Goal: Task Accomplishment & Management: Complete application form

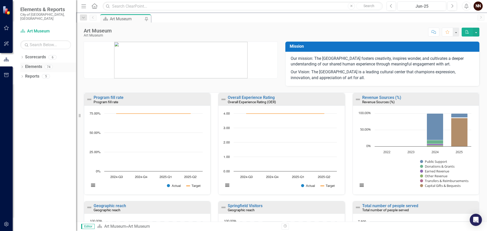
click at [33, 64] on link "Elements" at bounding box center [33, 67] width 17 height 6
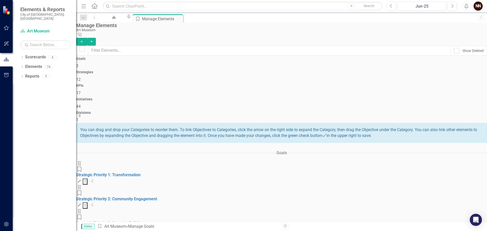
click at [94, 179] on icon "Collapse" at bounding box center [92, 181] width 3 height 4
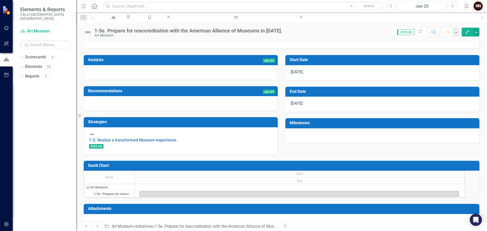
scroll to position [51, 0]
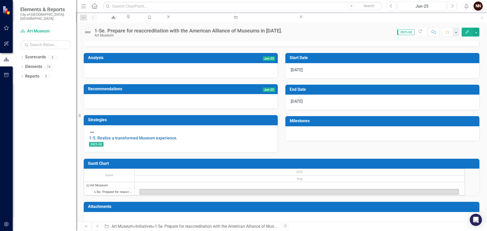
click at [310, 122] on h3 "Milestones" at bounding box center [383, 121] width 187 height 5
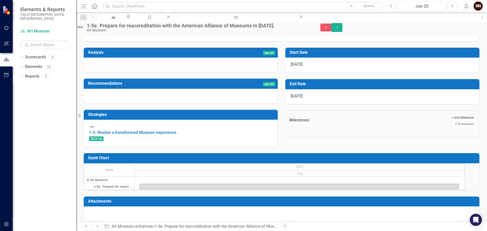
click at [449, 121] on button "Add Add Milestone" at bounding box center [462, 117] width 27 height 7
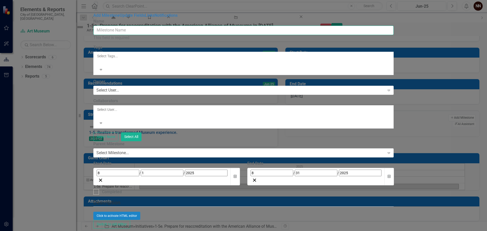
click at [205, 29] on input "Name" at bounding box center [243, 30] width 301 height 9
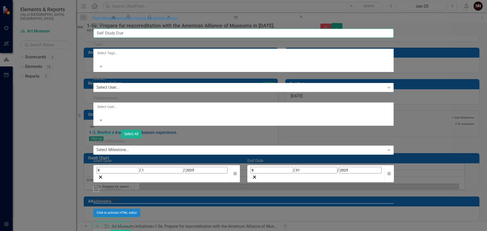
type input "Self Study Due"
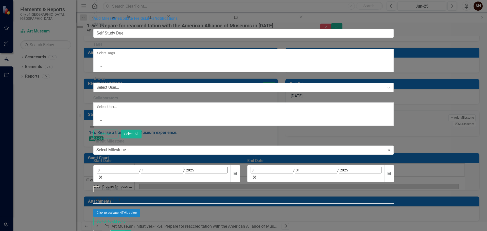
click at [119, 85] on div "Select User..." at bounding box center [107, 88] width 23 height 6
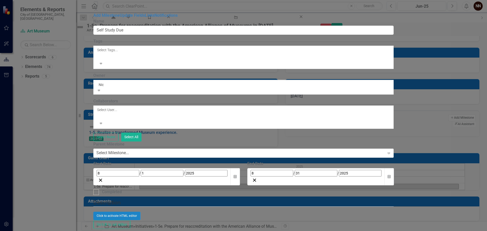
type input "[PERSON_NAME]"
click at [103, 231] on span "[PERSON_NAME] ([GEOGRAPHIC_DATA])" at bounding box center [51, 233] width 103 height 5
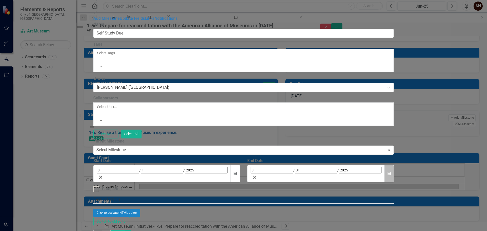
click at [394, 165] on button "Calendar" at bounding box center [390, 174] width 10 height 18
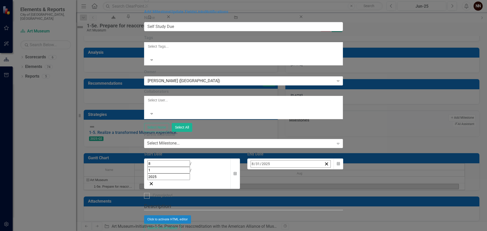
click at [314, 170] on button "[DATE]" at bounding box center [292, 175] width 44 height 11
click at [314, 170] on button "2025" at bounding box center [292, 175] width 44 height 11
click at [277, 221] on button "2027" at bounding box center [262, 230] width 29 height 18
click at [336, 184] on button "March" at bounding box center [321, 193] width 29 height 18
click at [273, 191] on button "1" at bounding box center [267, 195] width 13 height 9
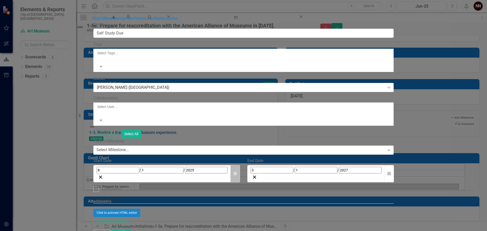
click at [237, 172] on icon "button" at bounding box center [235, 174] width 3 height 4
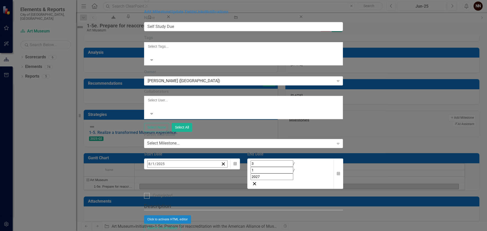
click at [194, 173] on span "[DATE]" at bounding box center [188, 175] width 11 height 4
click at [193, 173] on span "2025" at bounding box center [189, 175] width 8 height 4
click at [174, 221] on button "2027" at bounding box center [159, 230] width 29 height 18
click at [223, 191] on abbr "March" at bounding box center [218, 193] width 10 height 4
click at [170, 191] on button "1" at bounding box center [163, 195] width 13 height 9
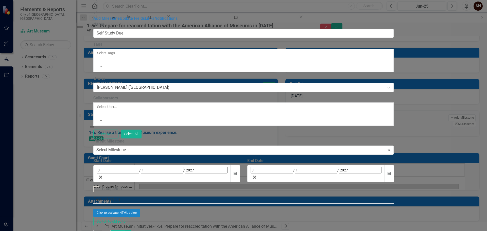
click at [125, 230] on button "Save" at bounding box center [118, 234] width 14 height 9
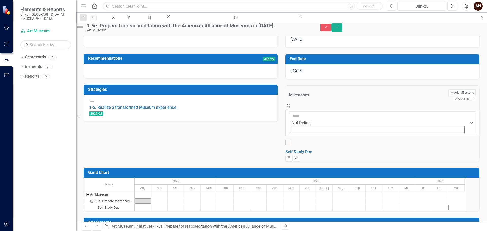
scroll to position [76, 0]
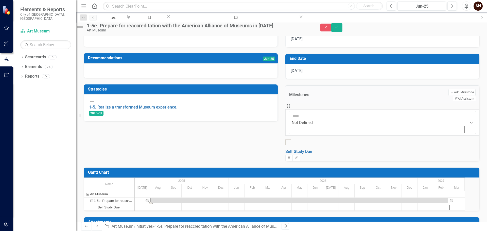
drag, startPoint x: 156, startPoint y: 171, endPoint x: 453, endPoint y: 171, distance: 296.7
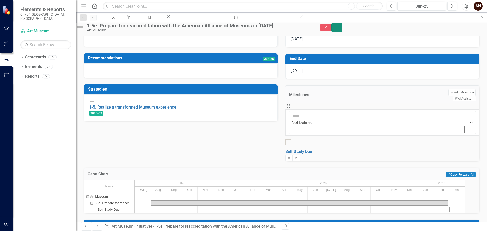
click at [343, 31] on button "Save" at bounding box center [336, 27] width 11 height 9
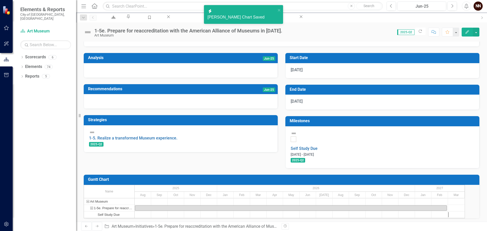
scroll to position [74, 0]
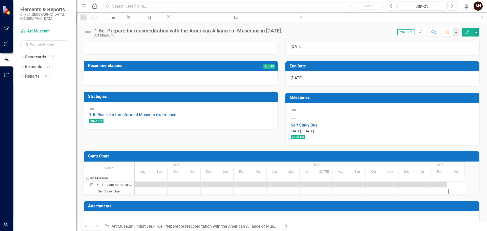
click at [410, 100] on h3 "Milestones" at bounding box center [383, 97] width 187 height 5
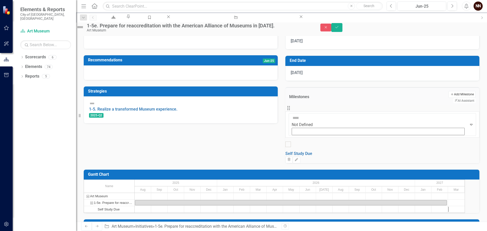
click at [449, 98] on button "Add Add Milestone" at bounding box center [462, 94] width 27 height 7
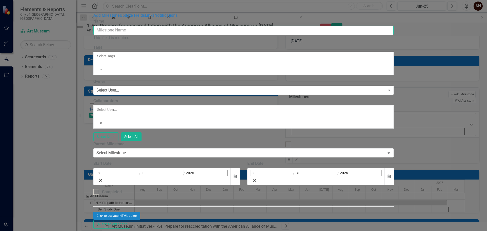
click at [335, 31] on input "Name" at bounding box center [243, 30] width 301 height 9
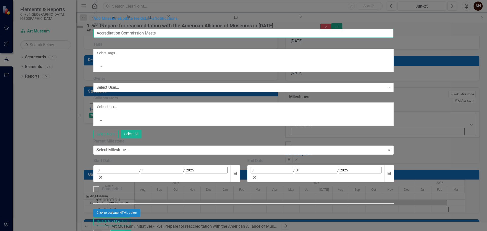
type input "Accreditation Commission Meets"
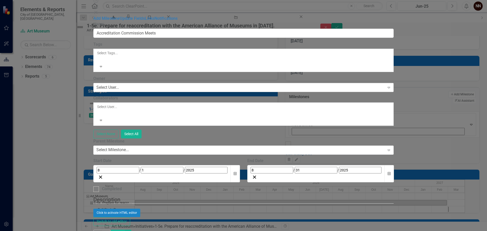
click at [119, 85] on div "Select User..." at bounding box center [107, 88] width 23 height 6
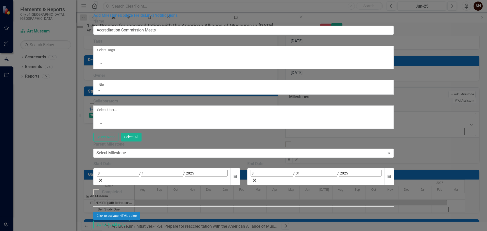
type input "[PERSON_NAME]"
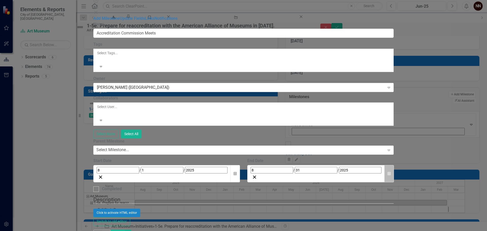
click at [391, 172] on icon "button" at bounding box center [389, 174] width 3 height 4
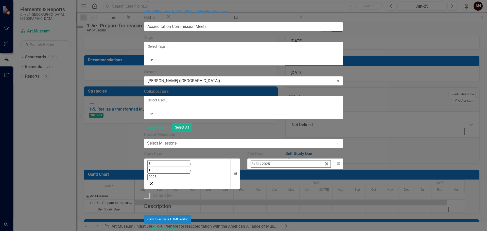
click at [314, 170] on button "[DATE]" at bounding box center [292, 175] width 44 height 11
click at [314, 170] on button "2025" at bounding box center [292, 175] width 44 height 11
click at [307, 221] on button "2028" at bounding box center [291, 230] width 29 height 18
click at [299, 191] on abbr "February" at bounding box center [292, 193] width 14 height 4
click at [286, 227] on button "29" at bounding box center [279, 231] width 13 height 9
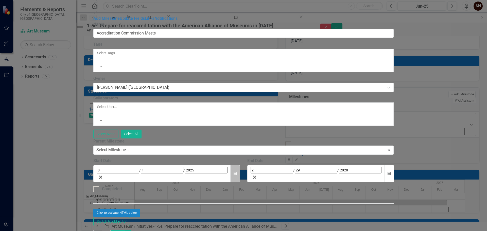
click at [240, 165] on button "Calendar" at bounding box center [235, 174] width 10 height 18
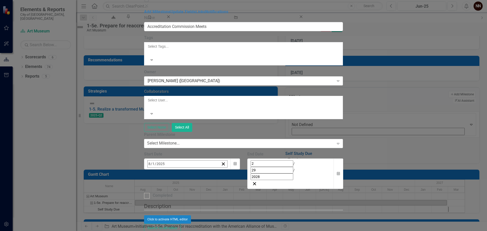
click at [211, 170] on button "[DATE]" at bounding box center [189, 175] width 44 height 11
click at [204, 184] on button "February" at bounding box center [188, 193] width 29 height 18
click at [194, 173] on span "[DATE]" at bounding box center [188, 175] width 11 height 4
click at [211, 170] on button "2025" at bounding box center [189, 175] width 44 height 11
click at [204, 221] on button "2028" at bounding box center [188, 230] width 29 height 18
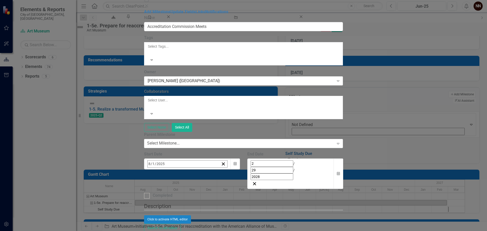
click at [204, 184] on button "February" at bounding box center [188, 193] width 29 height 18
click at [177, 193] on abbr "1" at bounding box center [176, 195] width 2 height 4
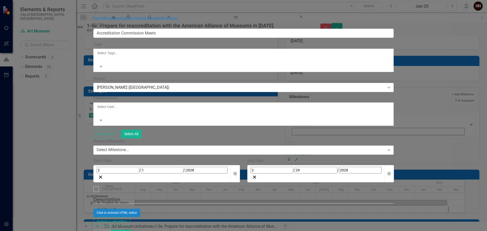
click at [125, 230] on button "Save" at bounding box center [118, 234] width 14 height 9
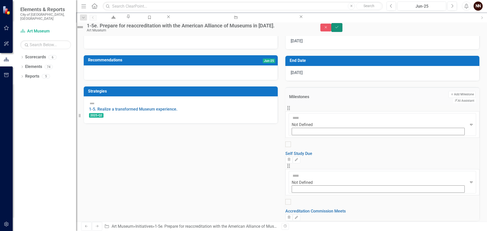
click at [339, 28] on icon "Save" at bounding box center [337, 27] width 5 height 4
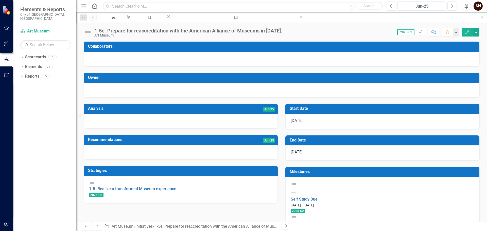
click at [374, 173] on h3 "Milestones" at bounding box center [383, 172] width 187 height 5
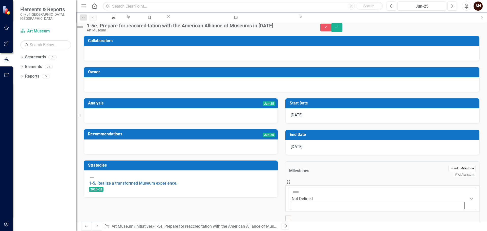
click at [449, 172] on button "Add Add Milestone" at bounding box center [462, 168] width 27 height 7
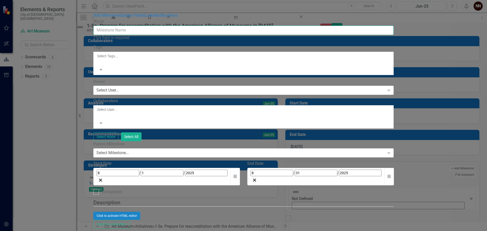
click at [200, 26] on input "Name" at bounding box center [243, 30] width 301 height 9
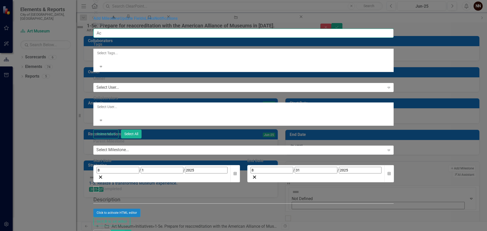
type input "A"
click at [200, 29] on input "Reaccreditation Self Study Avaiable" at bounding box center [243, 33] width 301 height 9
click at [202, 29] on input "Reaccreditation Self Study Avaiable" at bounding box center [243, 33] width 301 height 9
type input "Reaccreditation Self Study Available"
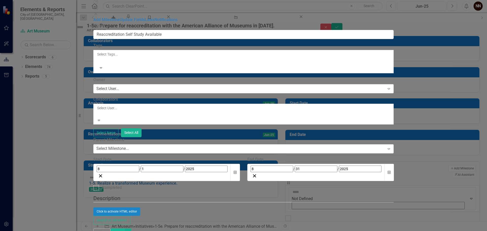
click at [98, 111] on div at bounding box center [97, 114] width 1 height 6
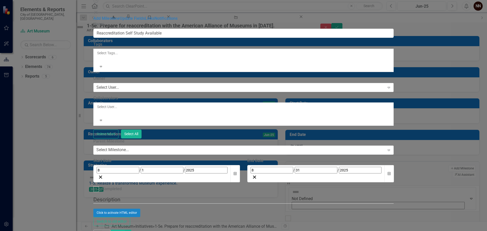
click at [119, 85] on div "Select User..." at bounding box center [107, 88] width 23 height 6
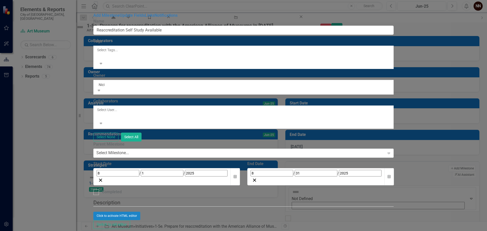
type input "Nic"
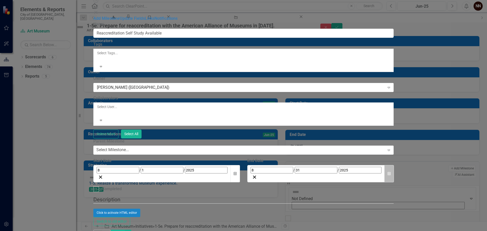
click at [391, 172] on icon "button" at bounding box center [389, 174] width 3 height 4
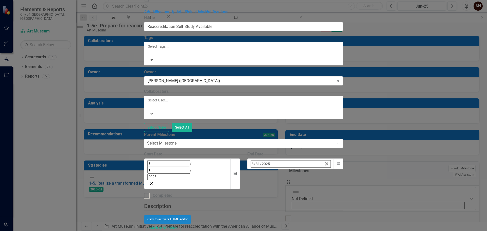
click at [298, 173] on span "[DATE]" at bounding box center [292, 175] width 11 height 4
click at [314, 170] on button "2025" at bounding box center [292, 175] width 44 height 11
click at [336, 203] on button "2026" at bounding box center [321, 212] width 29 height 18
click at [326, 191] on abbr "March" at bounding box center [322, 193] width 10 height 4
click at [255, 193] on abbr "1" at bounding box center [254, 195] width 2 height 4
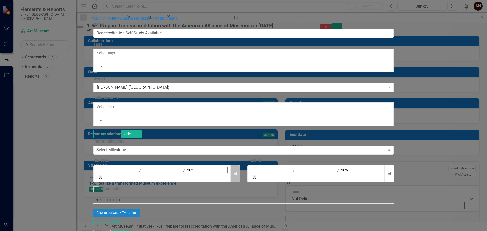
click at [237, 172] on icon "button" at bounding box center [235, 174] width 3 height 4
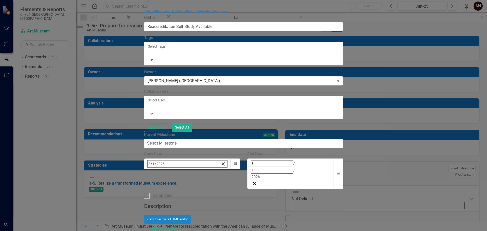
click at [194, 173] on span "[DATE]" at bounding box center [188, 175] width 11 height 4
click at [233, 184] on button "March" at bounding box center [218, 193] width 29 height 18
click at [194, 173] on span "[DATE]" at bounding box center [188, 175] width 11 height 4
click at [193, 173] on span "2025" at bounding box center [189, 175] width 8 height 4
click at [233, 203] on button "2026" at bounding box center [218, 212] width 29 height 18
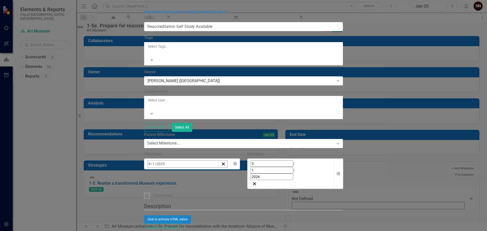
click at [223, 191] on abbr "March" at bounding box center [218, 193] width 10 height 4
click at [157, 191] on button "1" at bounding box center [151, 195] width 13 height 9
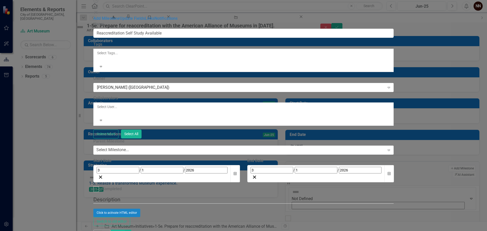
click at [125, 230] on button "Save" at bounding box center [118, 234] width 14 height 9
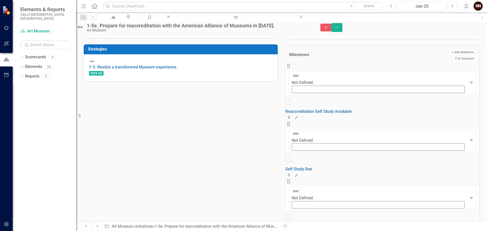
scroll to position [117, 0]
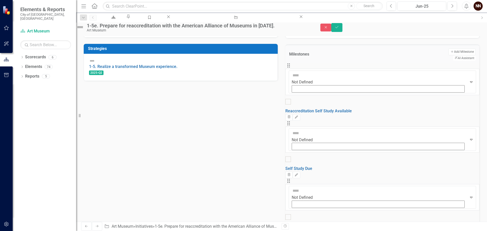
drag, startPoint x: 342, startPoint y: 157, endPoint x: 407, endPoint y: 154, distance: 65.3
click at [449, 55] on button "Add Add Milestone" at bounding box center [462, 51] width 27 height 7
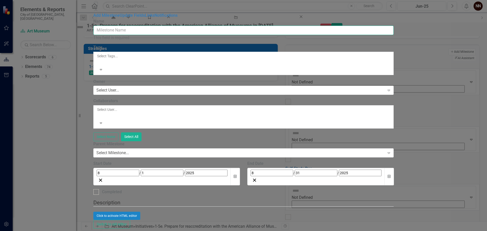
click at [238, 28] on input "Name" at bounding box center [243, 30] width 301 height 9
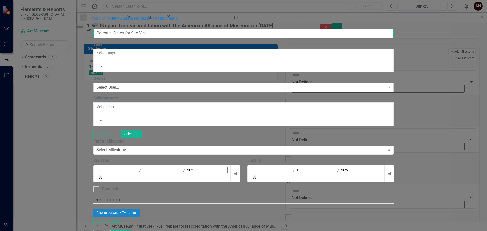
type input "Potential Dates for Site Visit"
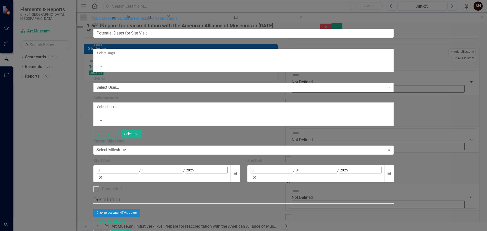
click at [119, 85] on div "Select User..." at bounding box center [107, 88] width 23 height 6
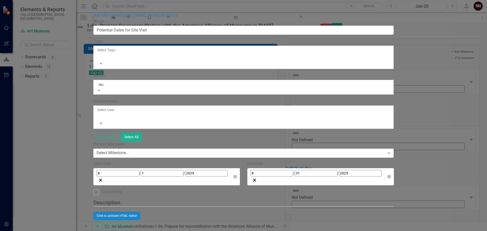
type input "[PERSON_NAME]"
click at [103, 231] on span "[PERSON_NAME] ([GEOGRAPHIC_DATA])" at bounding box center [51, 233] width 103 height 5
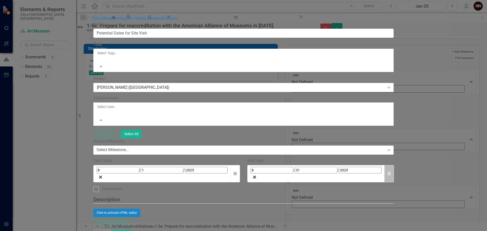
click at [394, 165] on button "Calendar" at bounding box center [390, 174] width 10 height 18
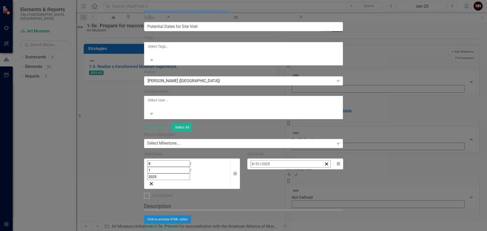
click at [298, 173] on span "[DATE]" at bounding box center [292, 175] width 11 height 4
click at [296, 173] on span "2025" at bounding box center [292, 175] width 8 height 4
click at [277, 221] on button "2027" at bounding box center [262, 230] width 29 height 18
click at [298, 228] on abbr "August" at bounding box center [292, 230] width 11 height 4
click at [273, 227] on button "30" at bounding box center [267, 231] width 13 height 9
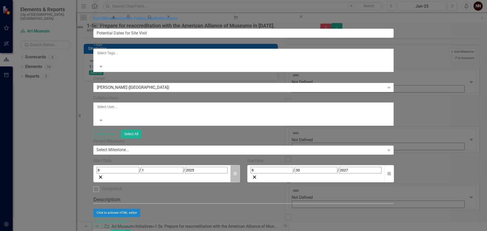
click at [237, 172] on icon "button" at bounding box center [235, 174] width 3 height 4
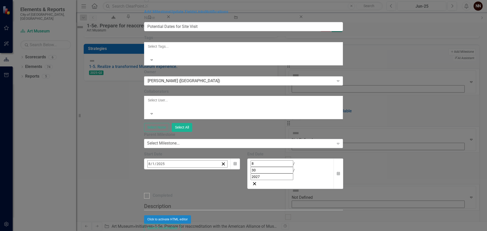
click at [194, 173] on span "[DATE]" at bounding box center [188, 175] width 11 height 4
click at [211, 170] on button "2025" at bounding box center [189, 175] width 44 height 11
click at [174, 221] on button "2027" at bounding box center [159, 230] width 29 height 18
click at [174, 221] on button "July" at bounding box center [159, 230] width 29 height 18
click at [208, 209] on button "15" at bounding box center [201, 213] width 13 height 9
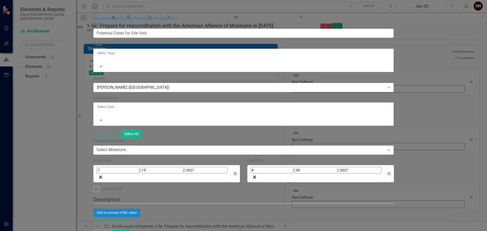
click at [125, 230] on button "Save" at bounding box center [118, 234] width 14 height 9
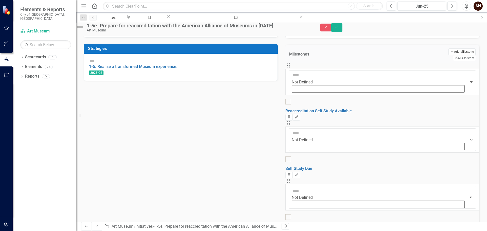
click at [449, 55] on button "Add Add Milestone" at bounding box center [462, 51] width 27 height 7
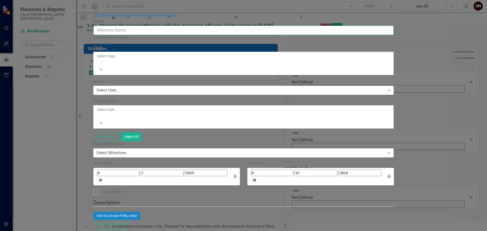
click at [295, 29] on input "Name" at bounding box center [243, 30] width 301 height 9
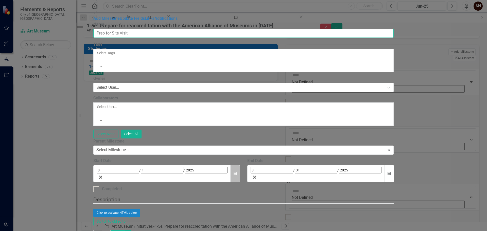
type input "Prep for Site Visit"
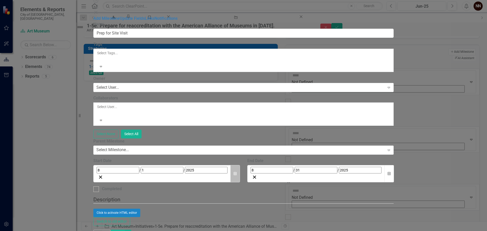
click at [237, 172] on icon "Calendar" at bounding box center [235, 174] width 3 height 4
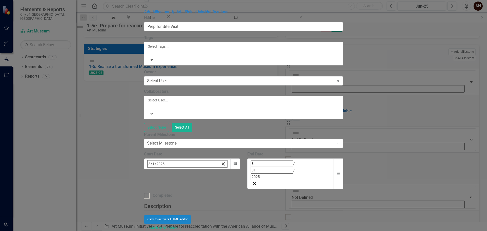
click at [211, 170] on button "[DATE]" at bounding box center [189, 175] width 44 height 11
click at [211, 170] on button "2025" at bounding box center [189, 175] width 44 height 11
click at [174, 221] on button "2027" at bounding box center [159, 230] width 29 height 18
click at [223, 191] on abbr "March" at bounding box center [218, 193] width 10 height 4
click at [170, 191] on button "1" at bounding box center [163, 195] width 13 height 9
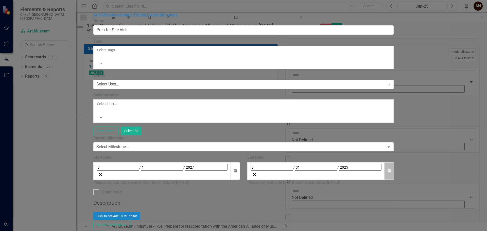
click at [394, 162] on button "Calendar" at bounding box center [390, 171] width 10 height 18
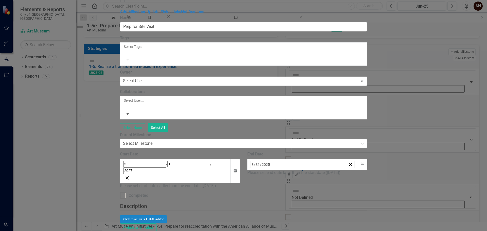
click at [314, 170] on button "[DATE]" at bounding box center [292, 175] width 44 height 11
click at [314, 170] on button "2025" at bounding box center [292, 175] width 44 height 11
click at [277, 221] on button "2027" at bounding box center [262, 230] width 29 height 18
click at [277, 221] on button "July" at bounding box center [262, 230] width 29 height 18
click at [307, 212] on abbr "15" at bounding box center [305, 214] width 4 height 4
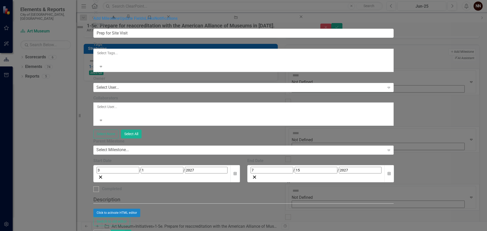
click at [125, 230] on button "Save" at bounding box center [118, 234] width 14 height 9
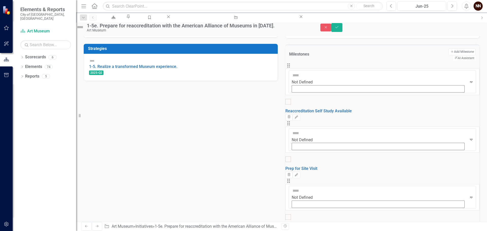
click at [318, 166] on link "Prep for Site Visit" at bounding box center [302, 168] width 32 height 5
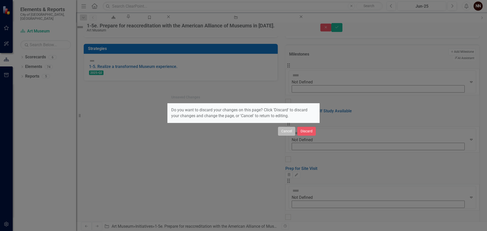
click at [294, 132] on button "Cancel" at bounding box center [286, 131] width 17 height 9
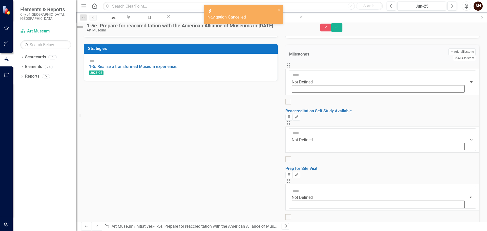
click at [298, 174] on icon "Edit" at bounding box center [297, 175] width 4 height 3
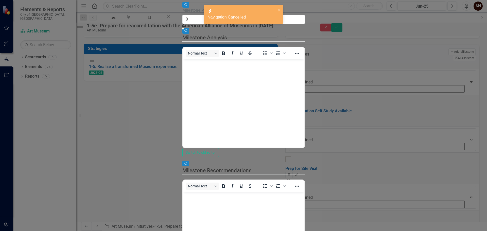
scroll to position [0, 0]
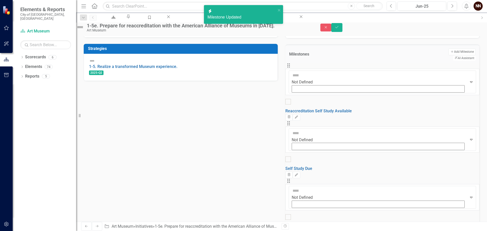
scroll to position [142, 0]
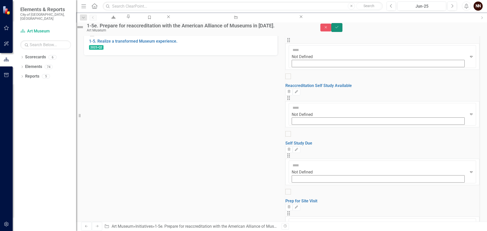
click at [343, 27] on button "Save" at bounding box center [336, 27] width 11 height 9
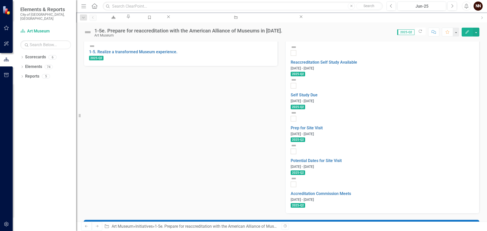
scroll to position [130, 0]
